Goal: Transaction & Acquisition: Purchase product/service

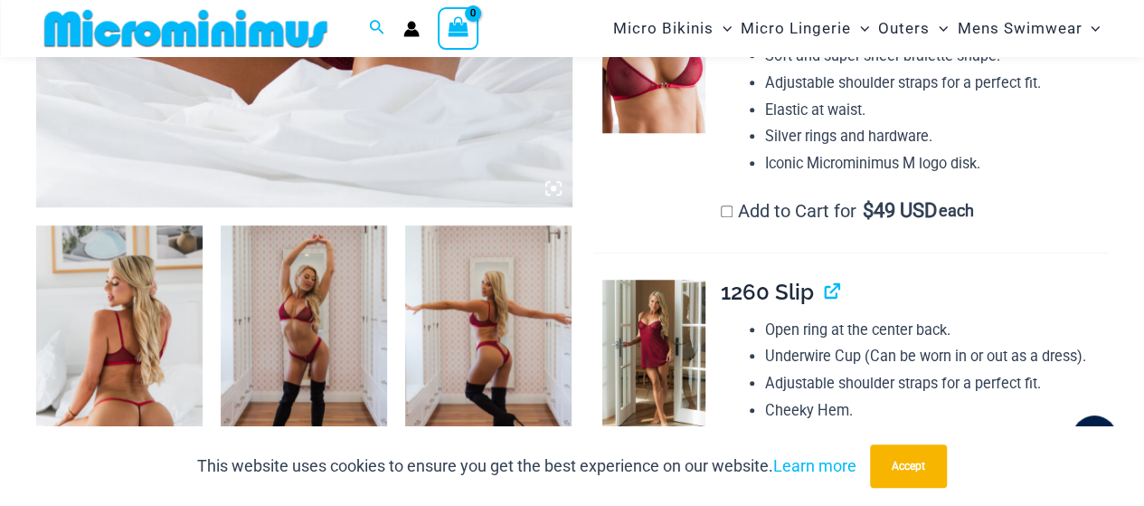
scroll to position [799, 0]
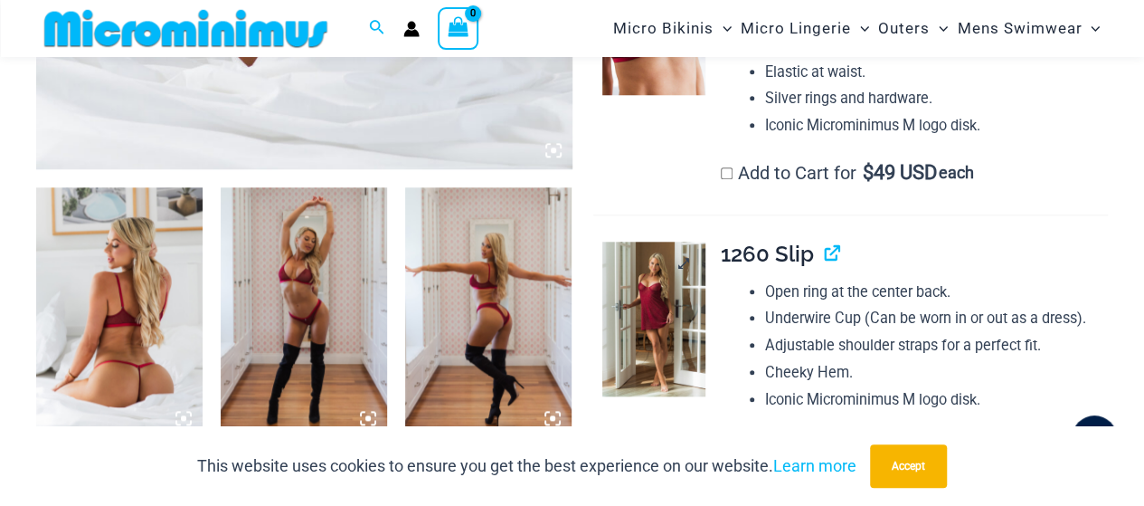
click at [660, 288] on img at bounding box center [653, 318] width 103 height 155
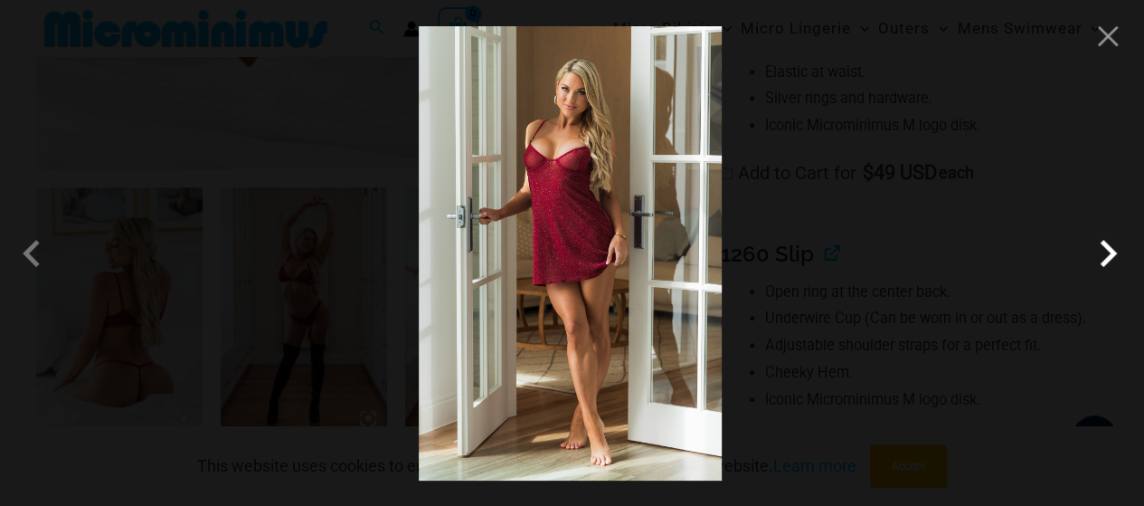
click at [1107, 267] on span at bounding box center [1108, 253] width 54 height 54
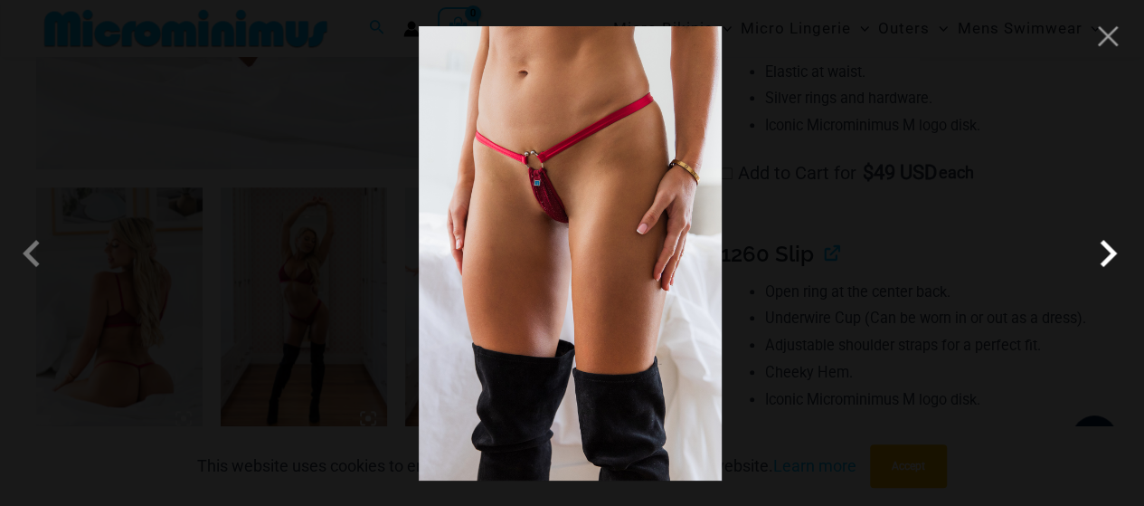
click at [1107, 267] on span at bounding box center [1108, 253] width 54 height 54
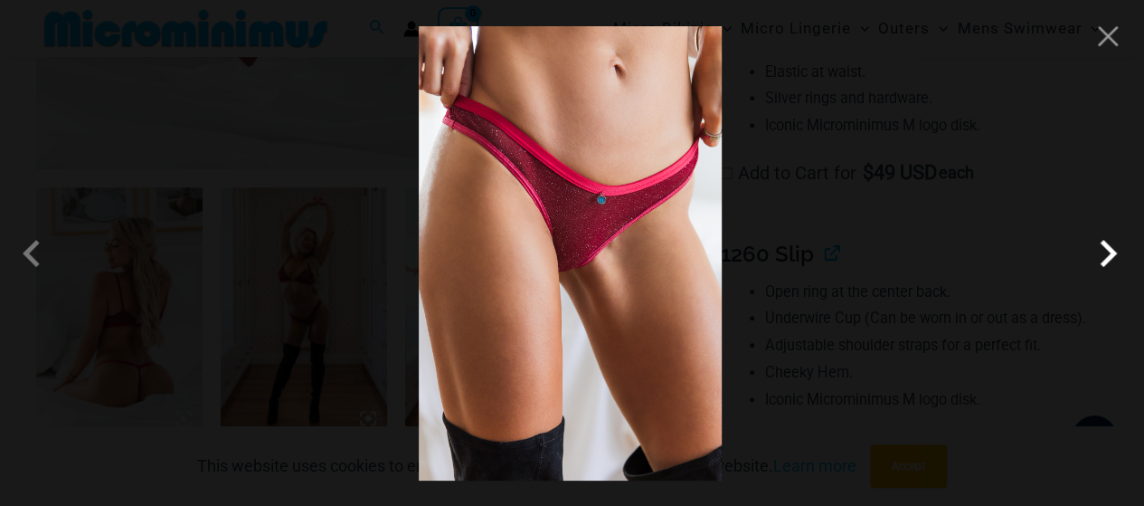
click at [1107, 267] on span at bounding box center [1108, 253] width 54 height 54
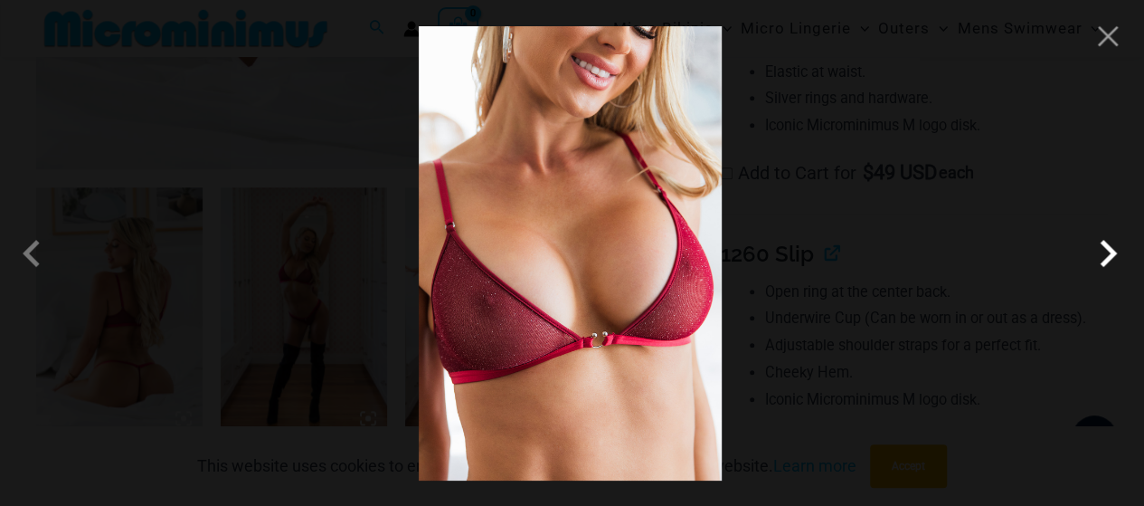
click at [1107, 267] on span at bounding box center [1108, 253] width 54 height 54
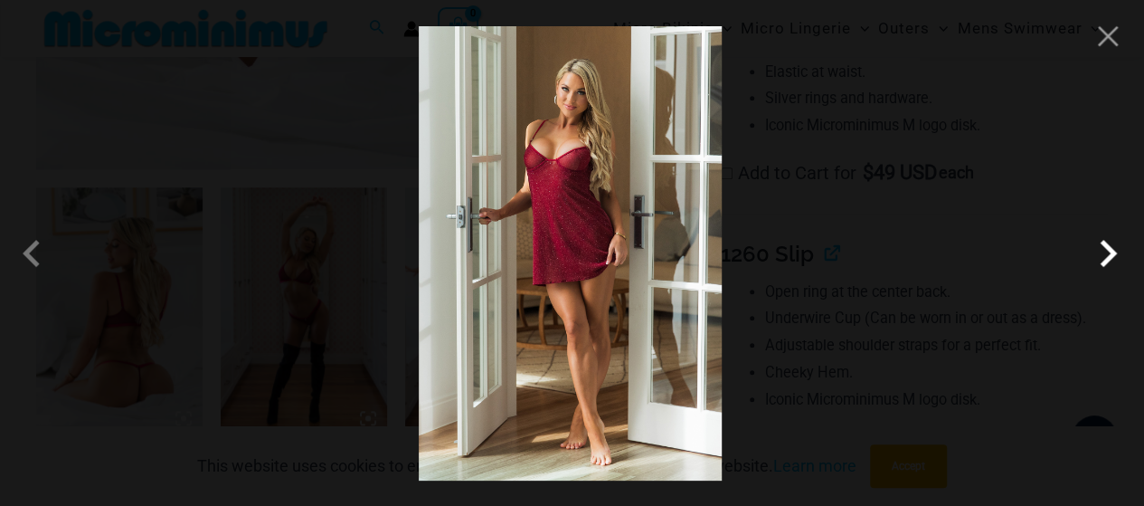
click at [1107, 267] on span at bounding box center [1108, 253] width 54 height 54
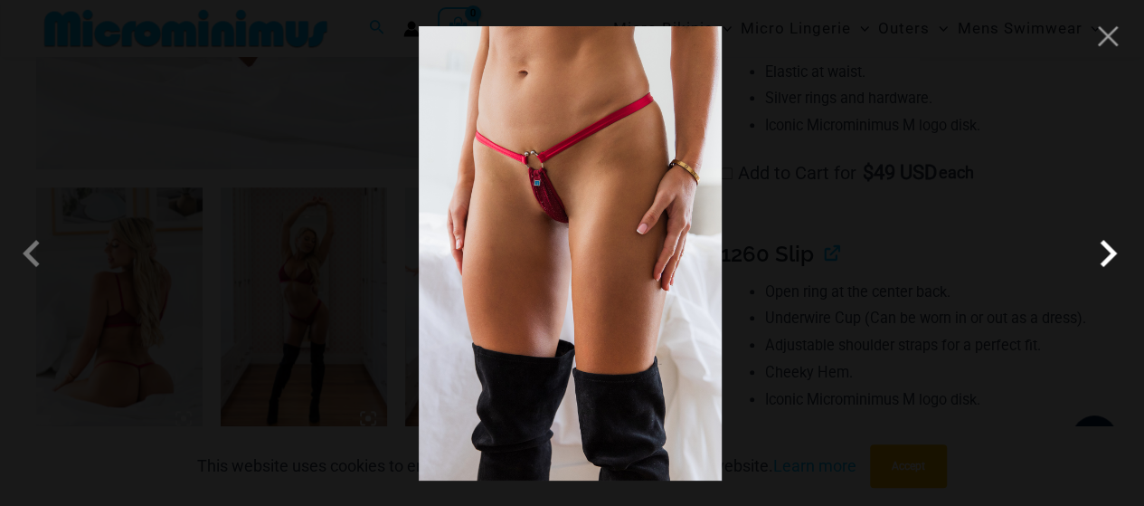
click at [1107, 267] on span at bounding box center [1108, 253] width 54 height 54
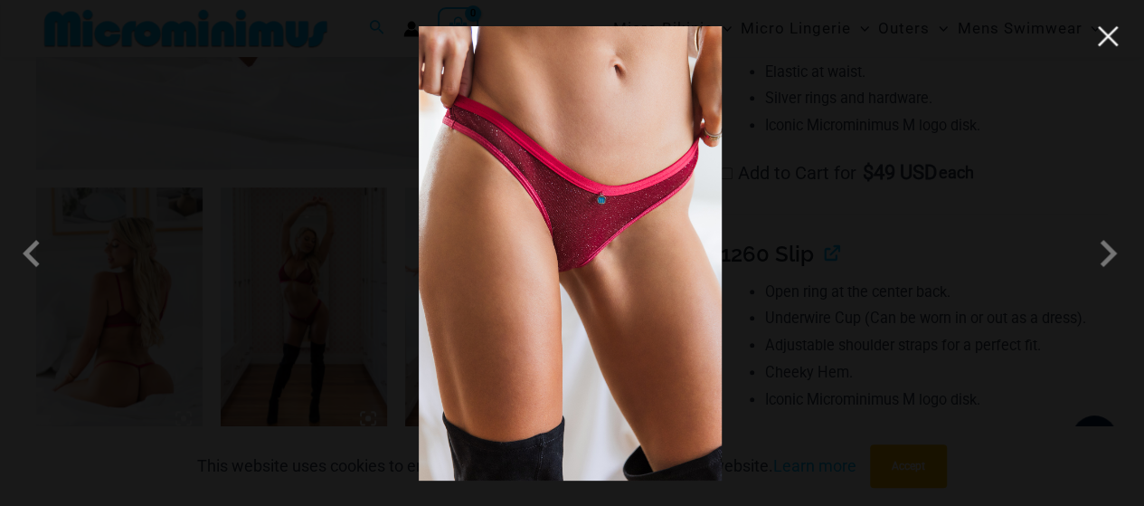
click at [1114, 49] on button "Close" at bounding box center [1107, 36] width 27 height 27
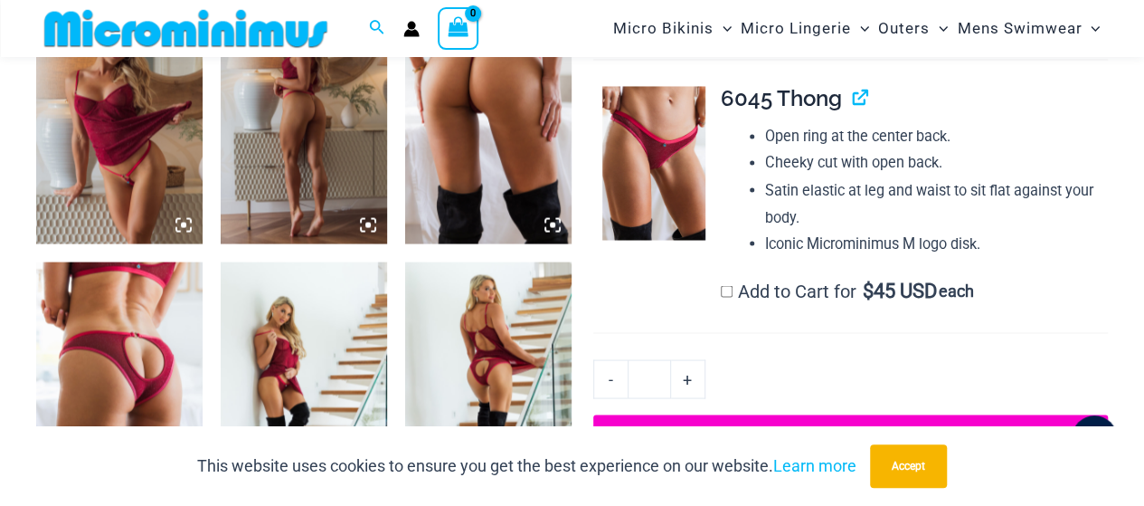
scroll to position [1523, 0]
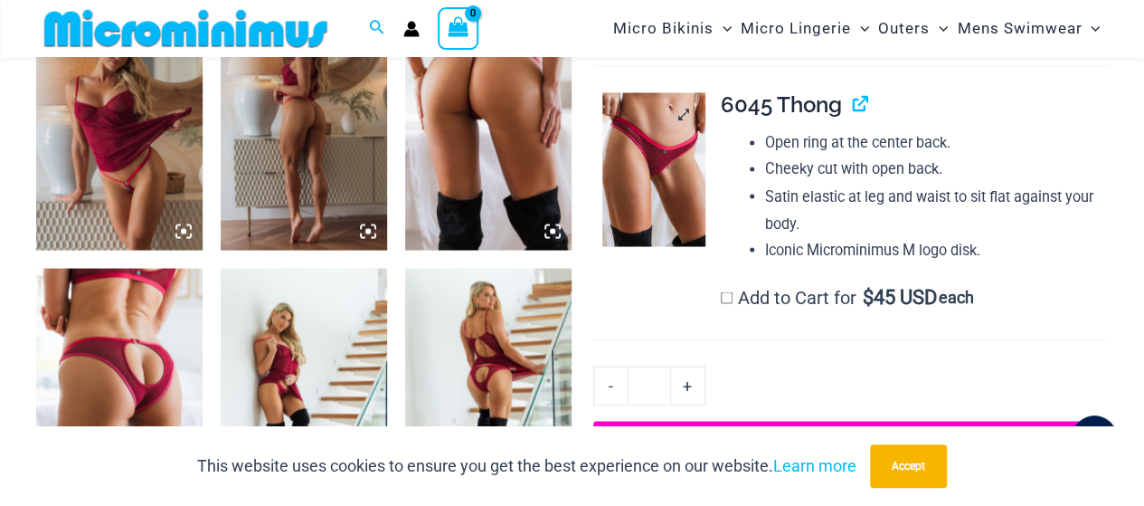
click at [653, 211] on img at bounding box center [653, 169] width 103 height 155
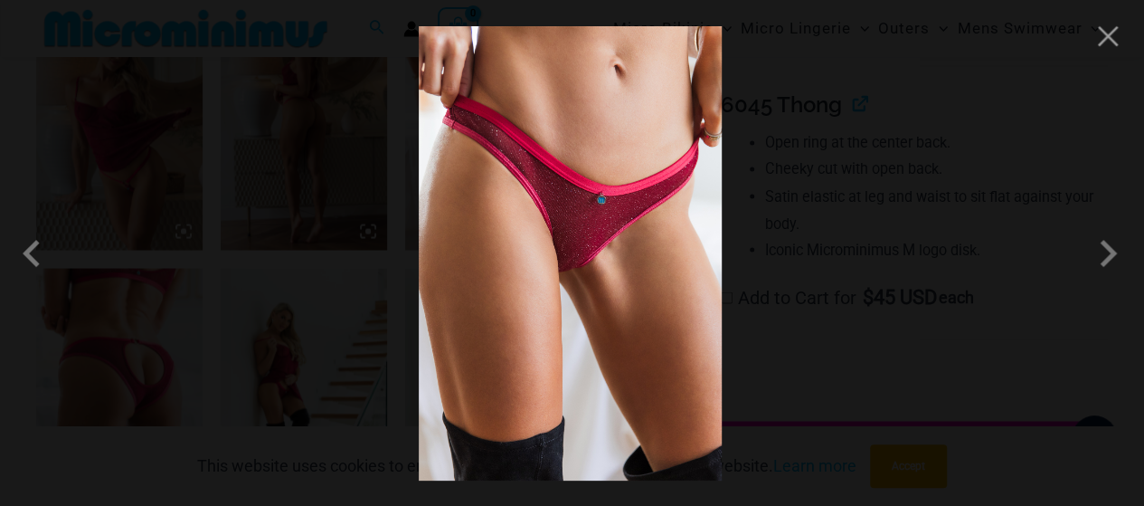
click at [653, 211] on img at bounding box center [570, 253] width 303 height 454
click at [1110, 258] on span at bounding box center [1108, 253] width 54 height 54
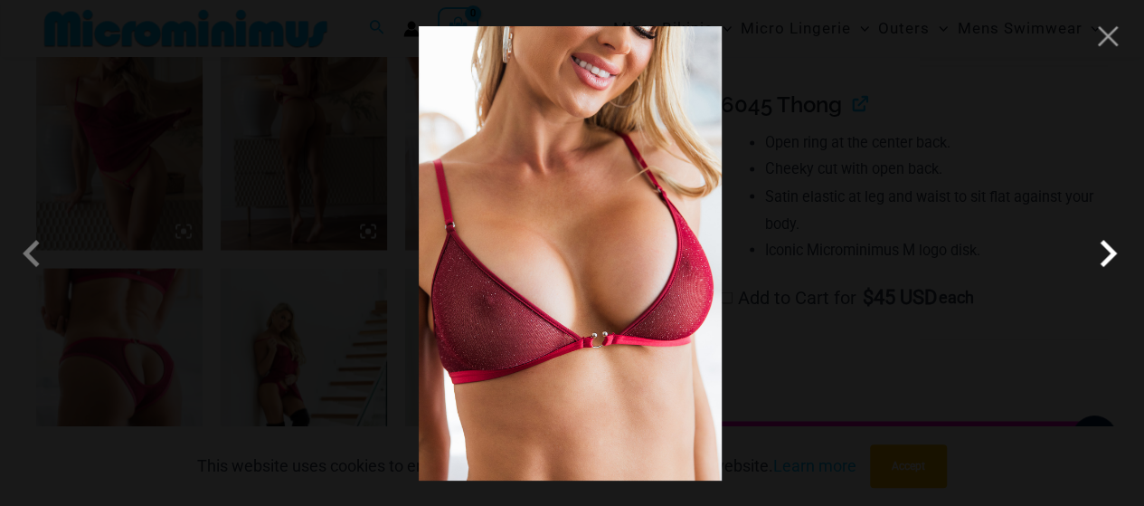
click at [1110, 258] on span at bounding box center [1108, 253] width 54 height 54
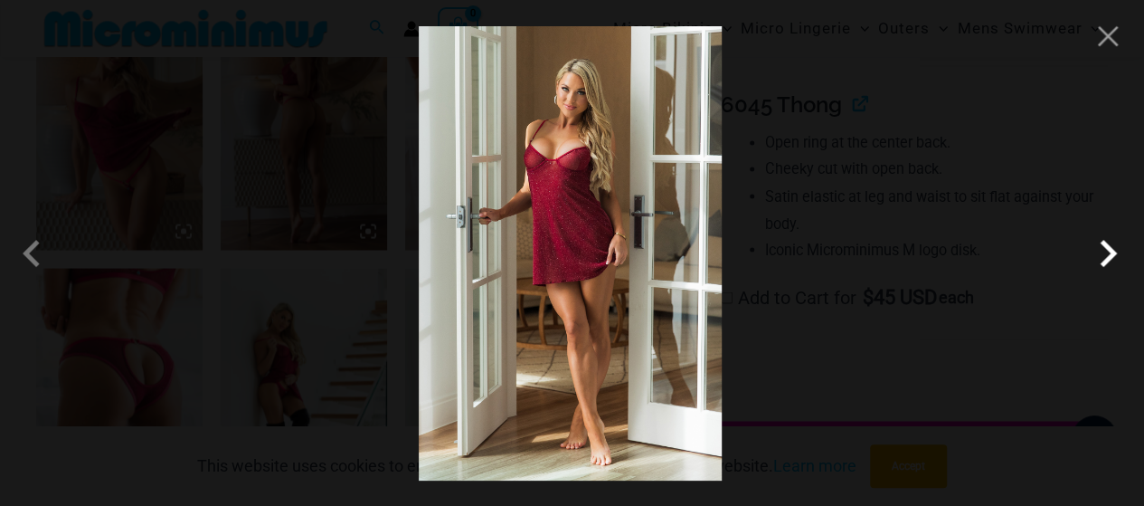
click at [1110, 258] on span at bounding box center [1108, 253] width 54 height 54
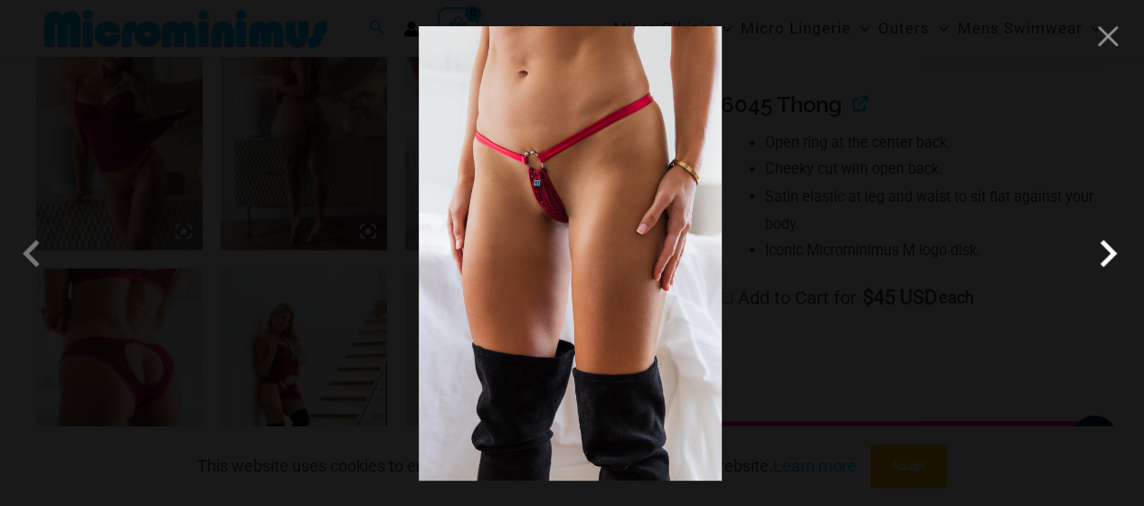
click at [1110, 258] on span at bounding box center [1108, 253] width 54 height 54
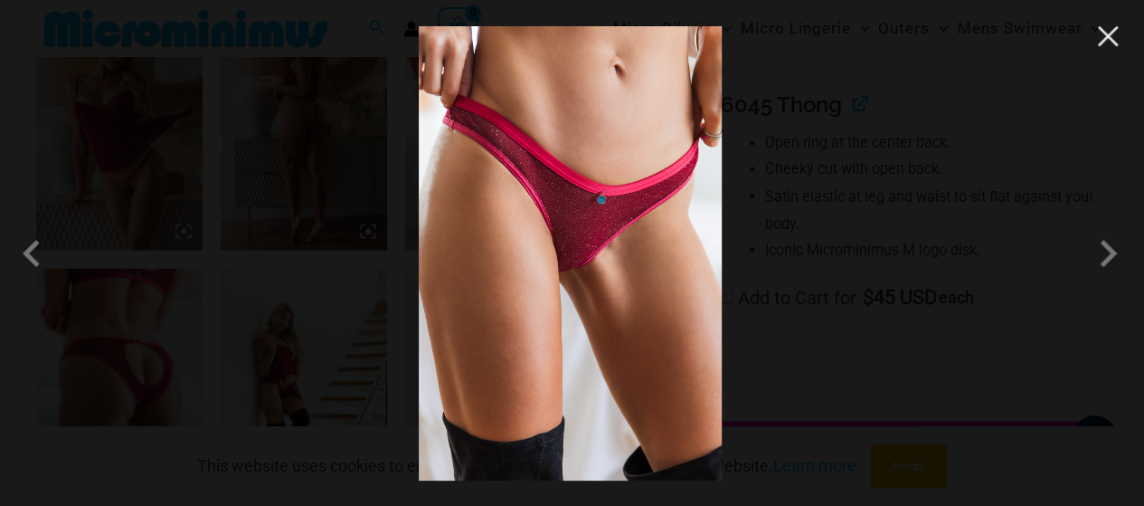
click at [1118, 39] on button "Close" at bounding box center [1107, 36] width 27 height 27
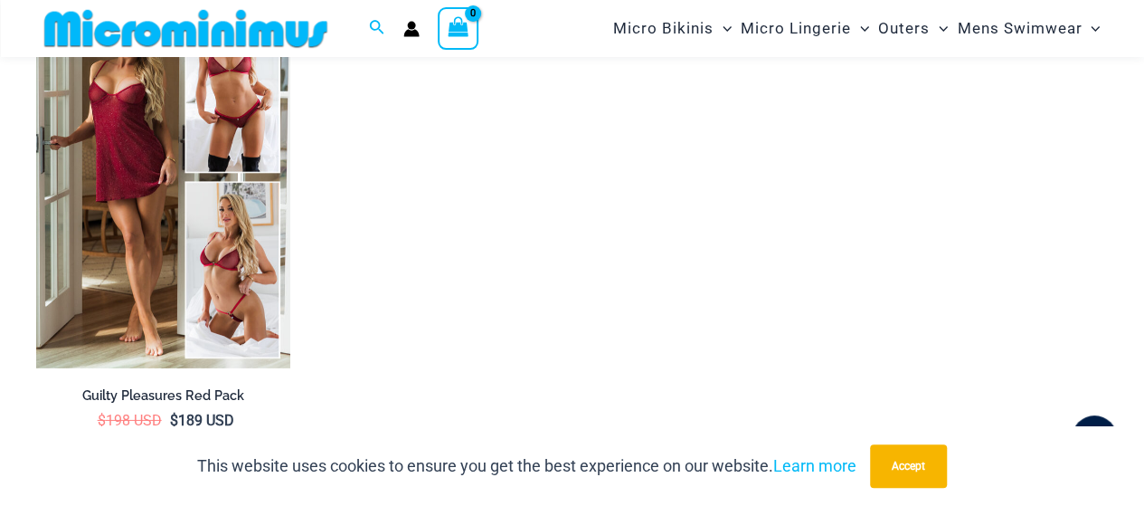
scroll to position [2699, 0]
